Goal: Find contact information: Find contact information

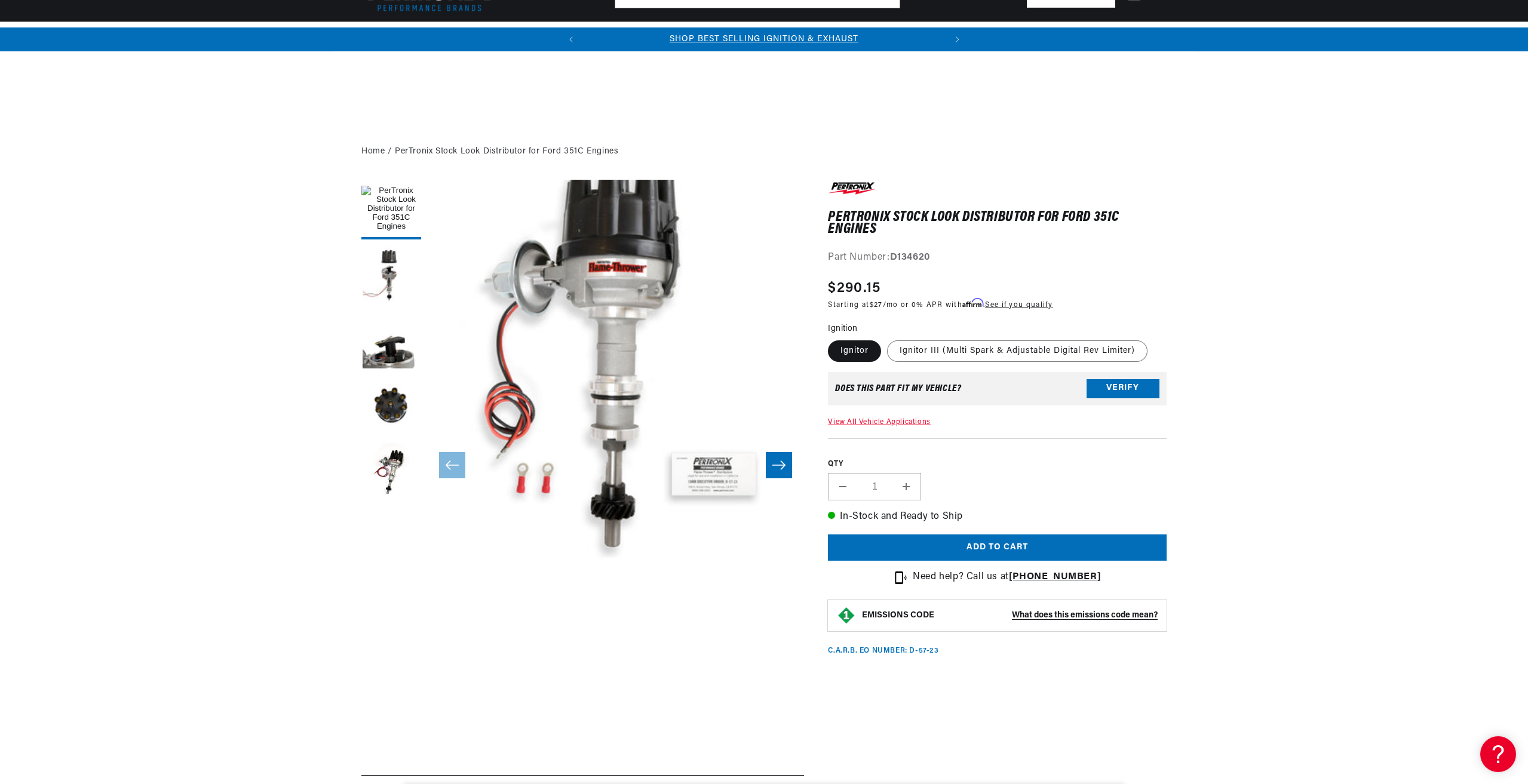
scroll to position [418, 0]
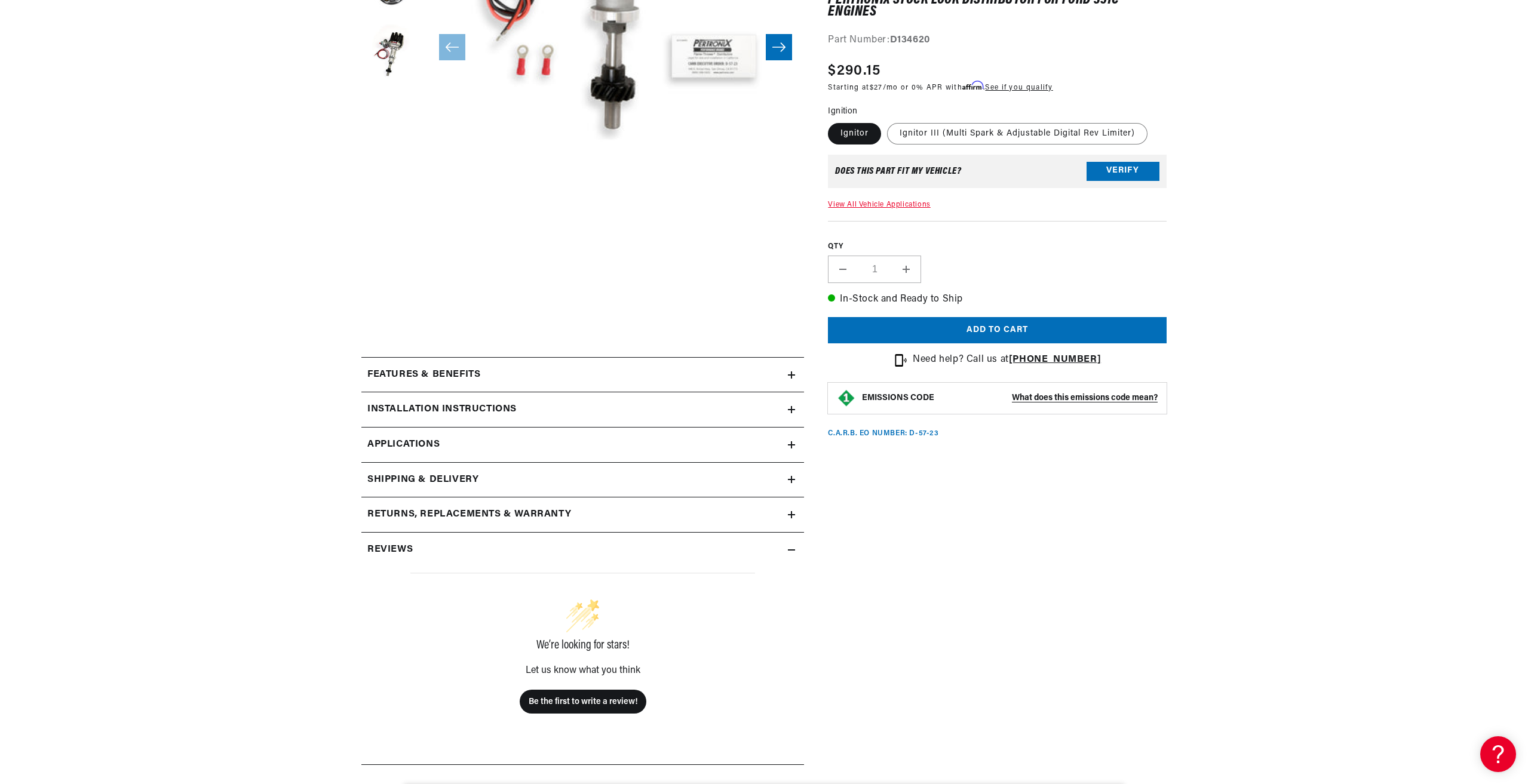
click at [508, 382] on div "Features & Benefits" at bounding box center [575, 374] width 427 height 15
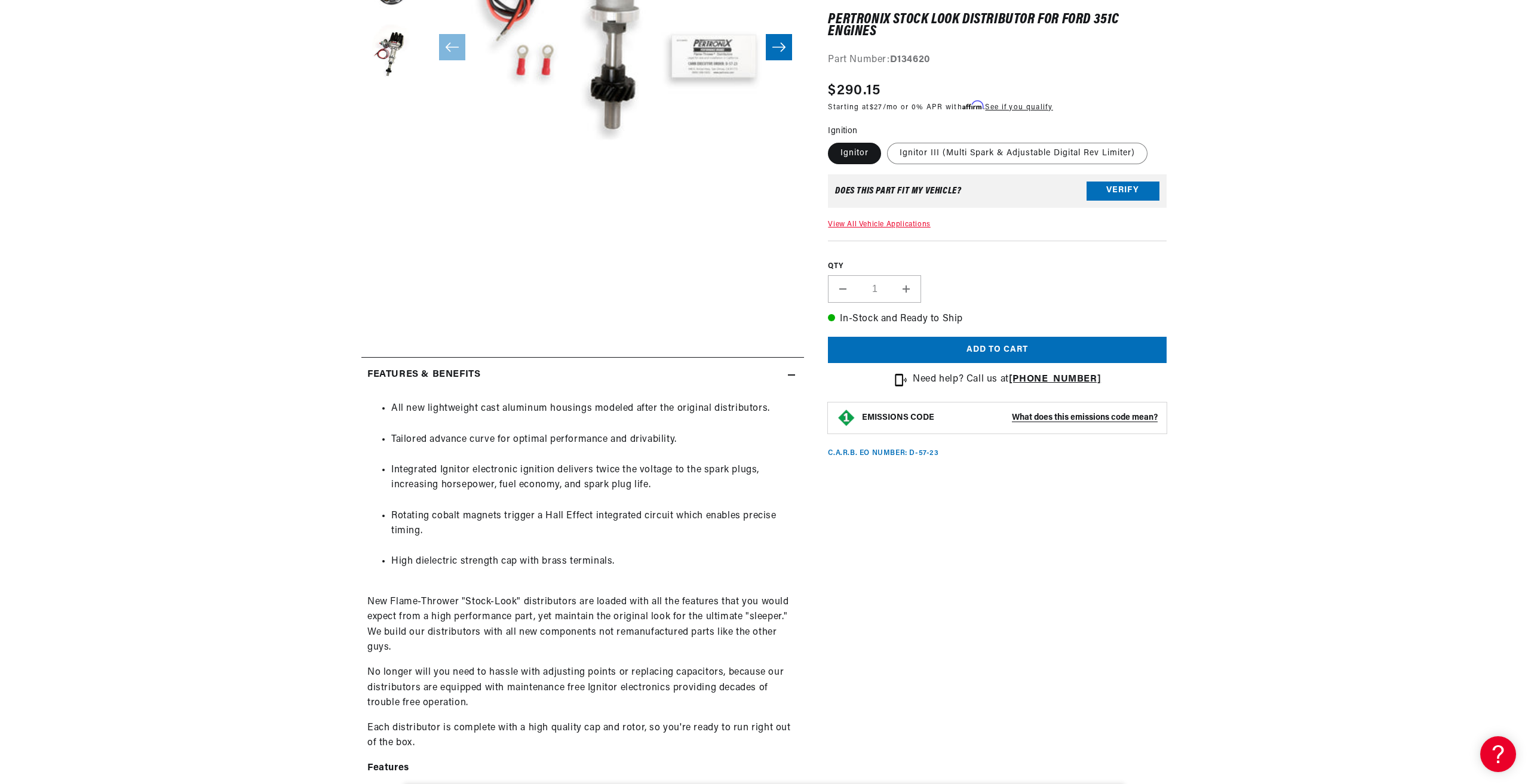
click at [508, 382] on div "Features & Benefits" at bounding box center [575, 374] width 427 height 15
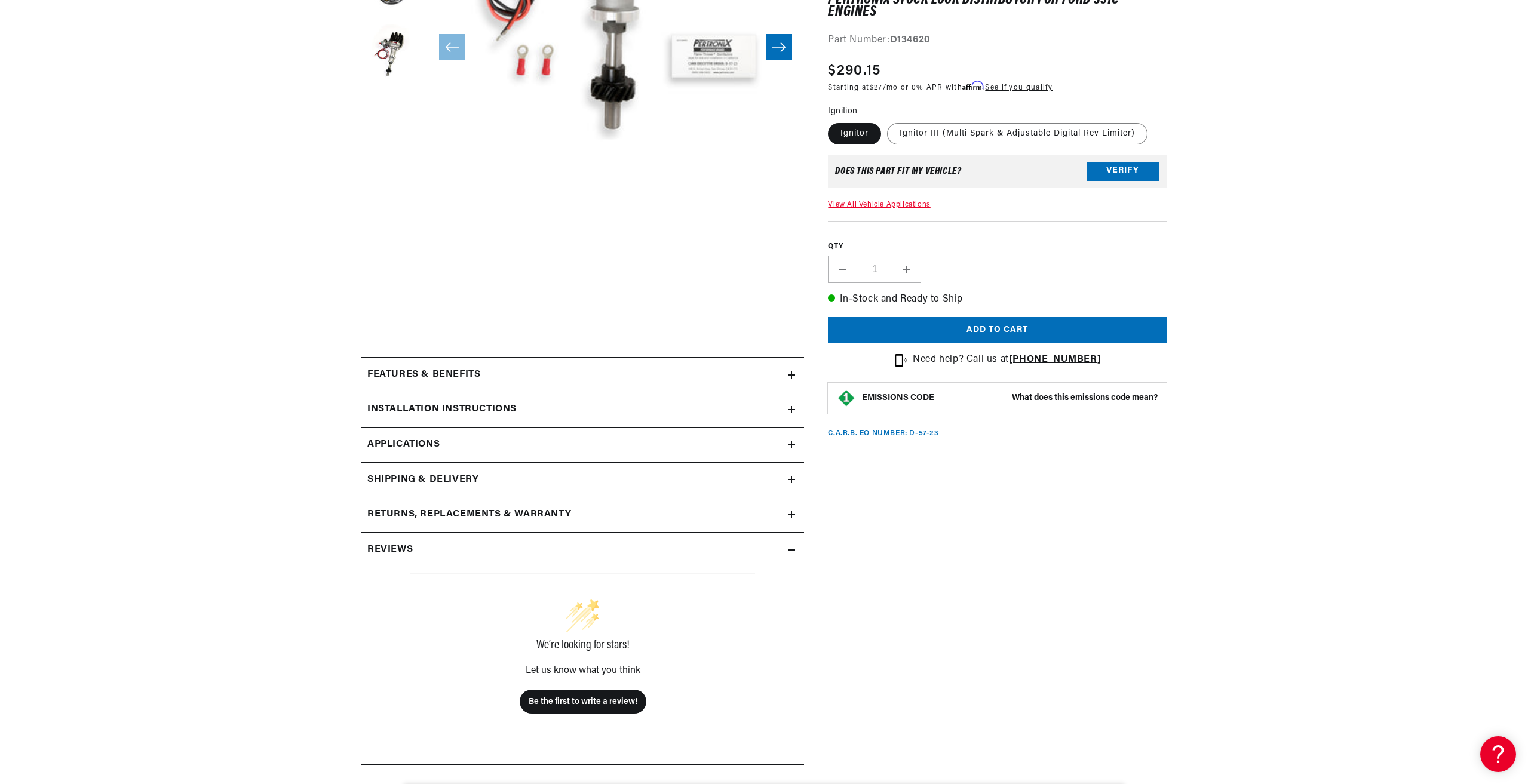
scroll to position [776, 0]
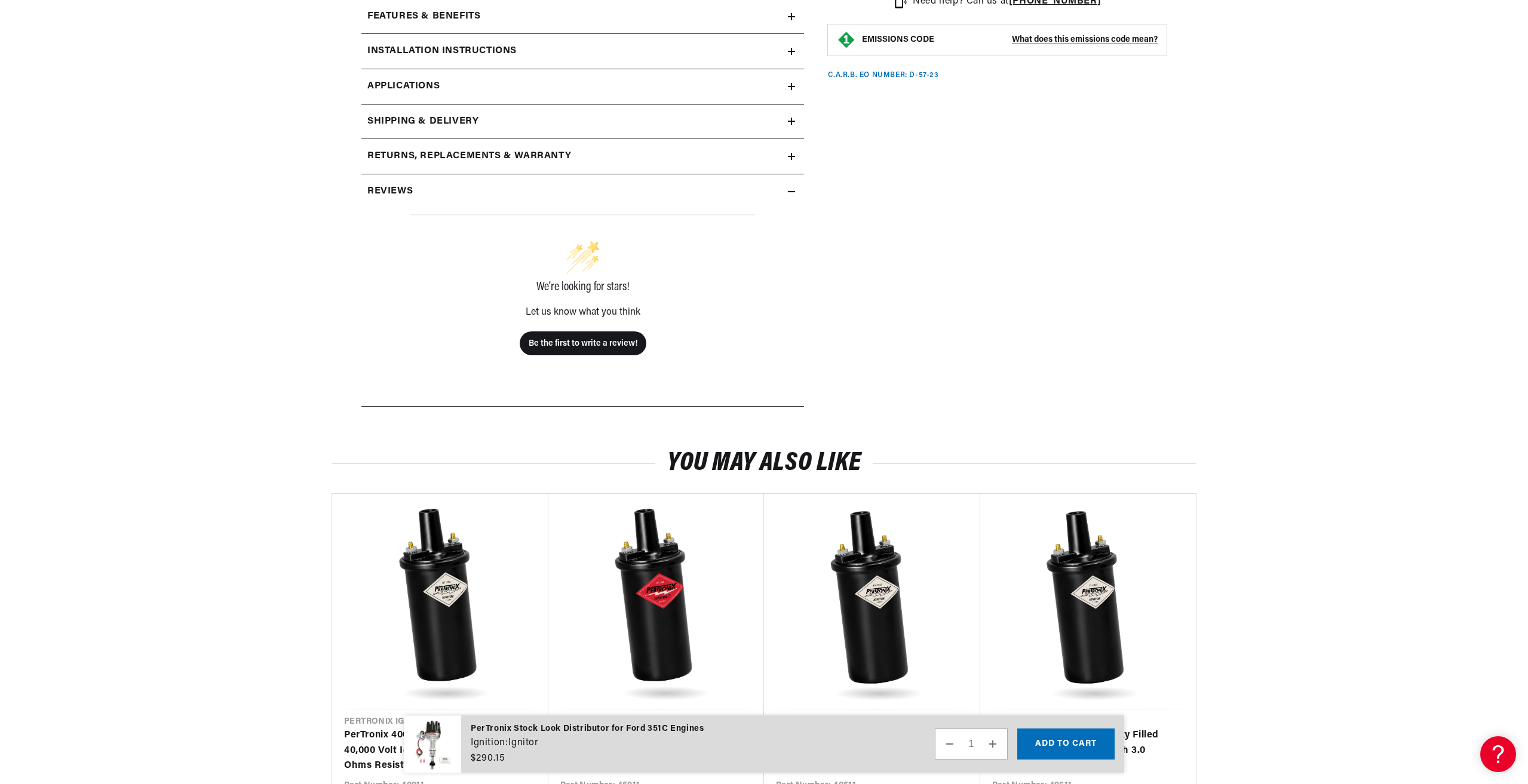
click at [449, 154] on h2 "Returns, Replacements & Warranty" at bounding box center [469, 156] width 203 height 15
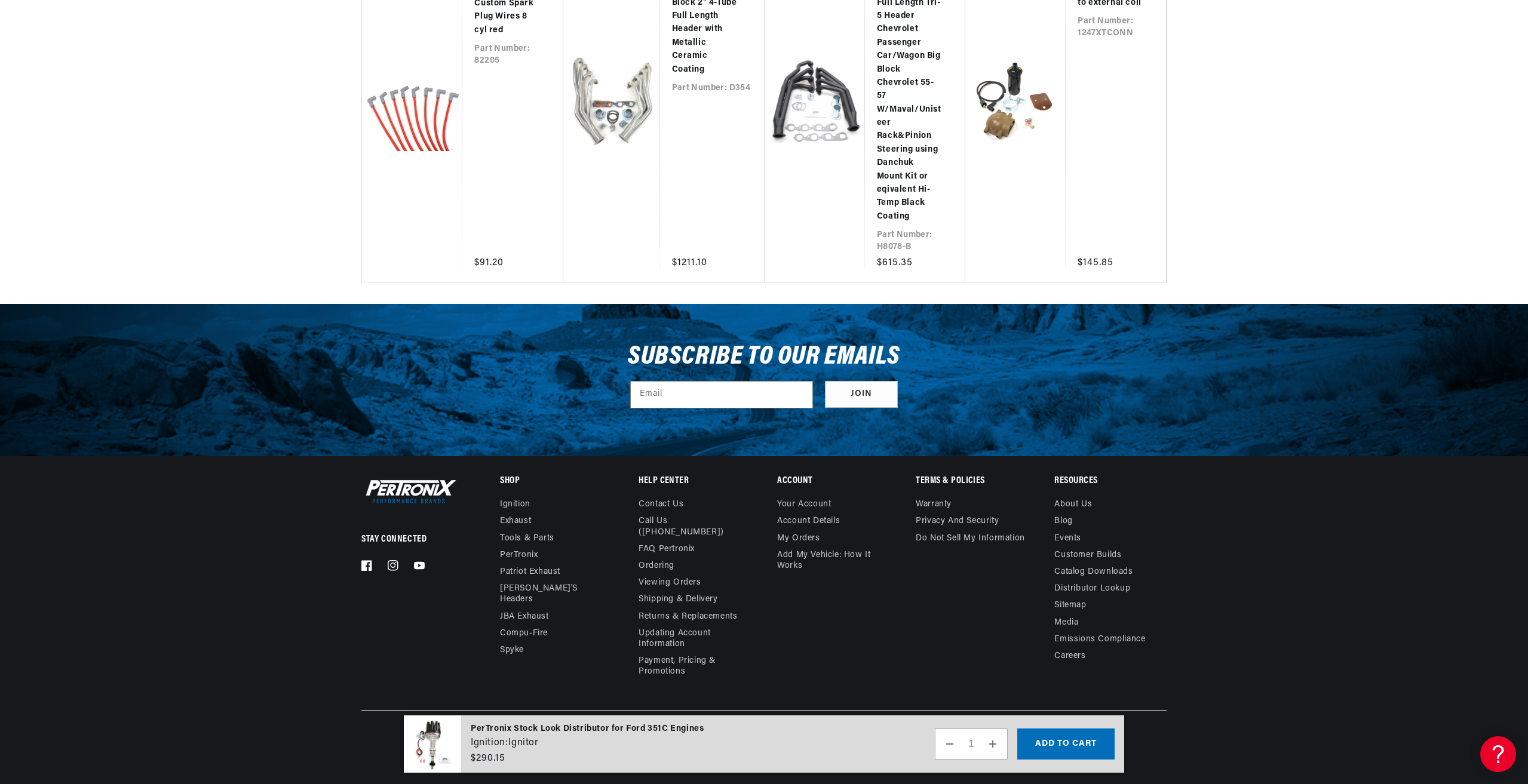
scroll to position [0, 362]
click at [668, 500] on link "Contact us" at bounding box center [661, 505] width 45 height 14
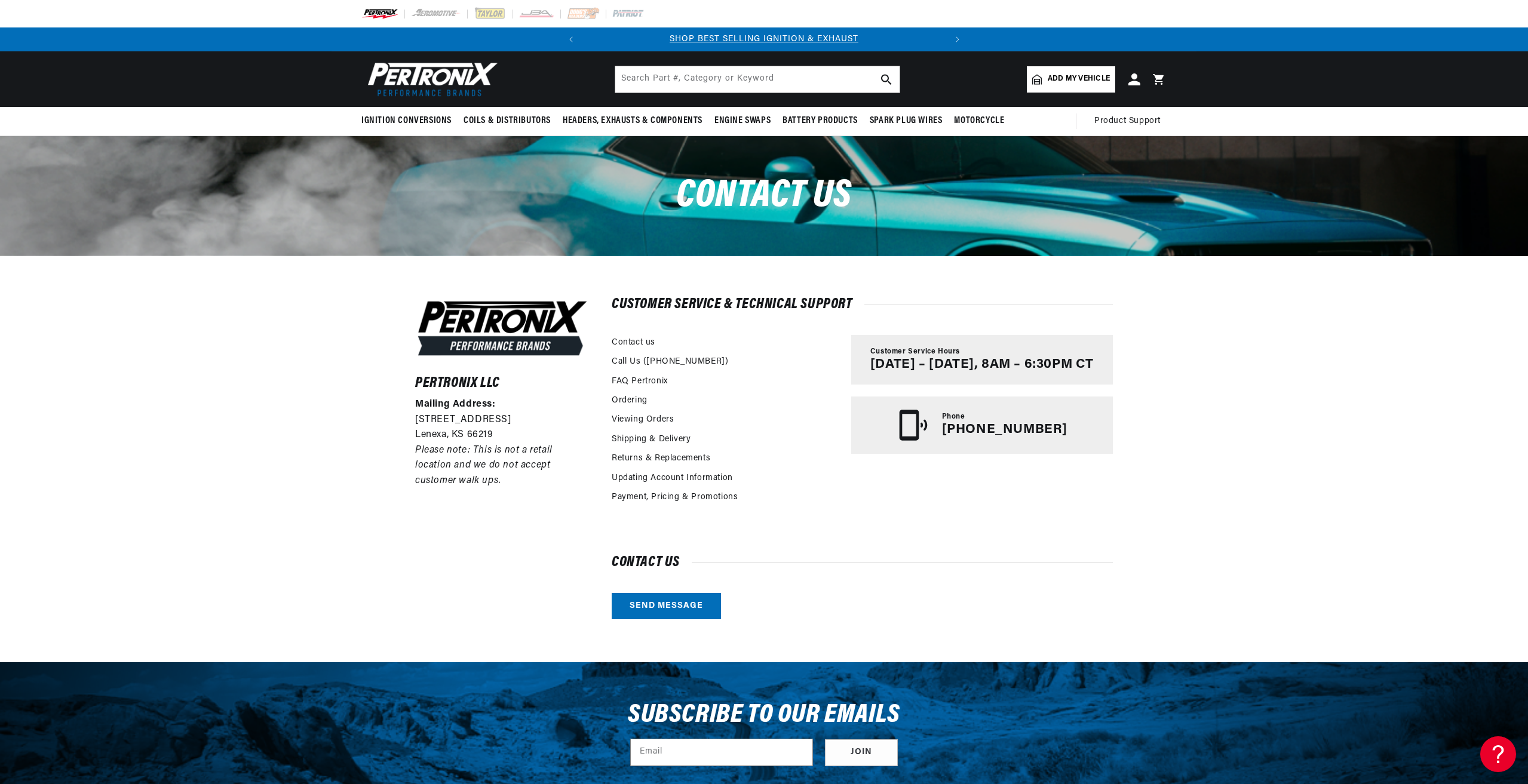
scroll to position [0, 362]
